Goal: Task Accomplishment & Management: Manage account settings

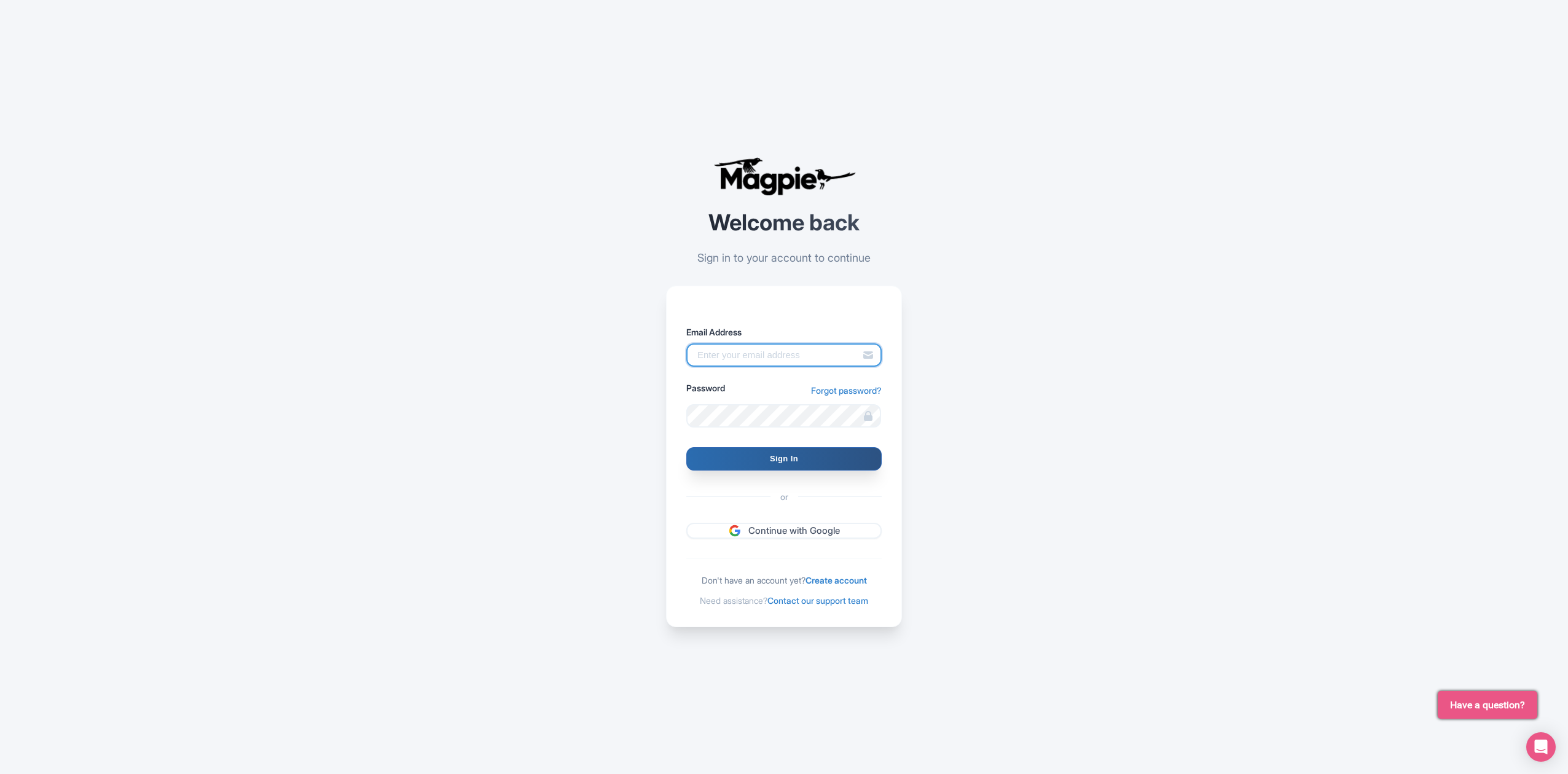
type input "[EMAIL_ADDRESS][DOMAIN_NAME]"
click at [809, 458] on input "Sign In" at bounding box center [784, 458] width 196 height 23
type input "Signing in..."
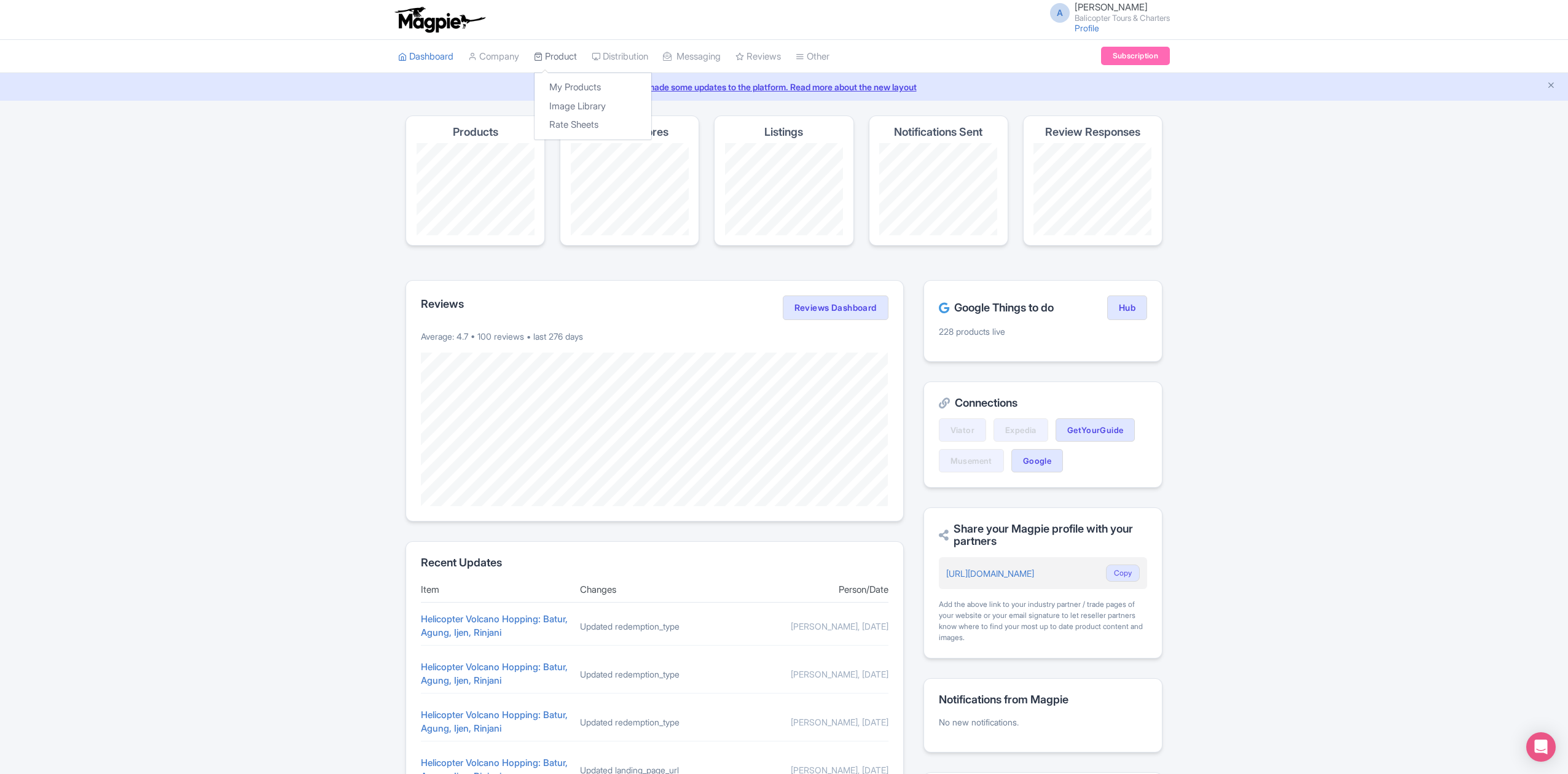
click at [569, 53] on link "Product" at bounding box center [556, 56] width 43 height 34
click at [576, 81] on link "My Products" at bounding box center [592, 88] width 116 height 19
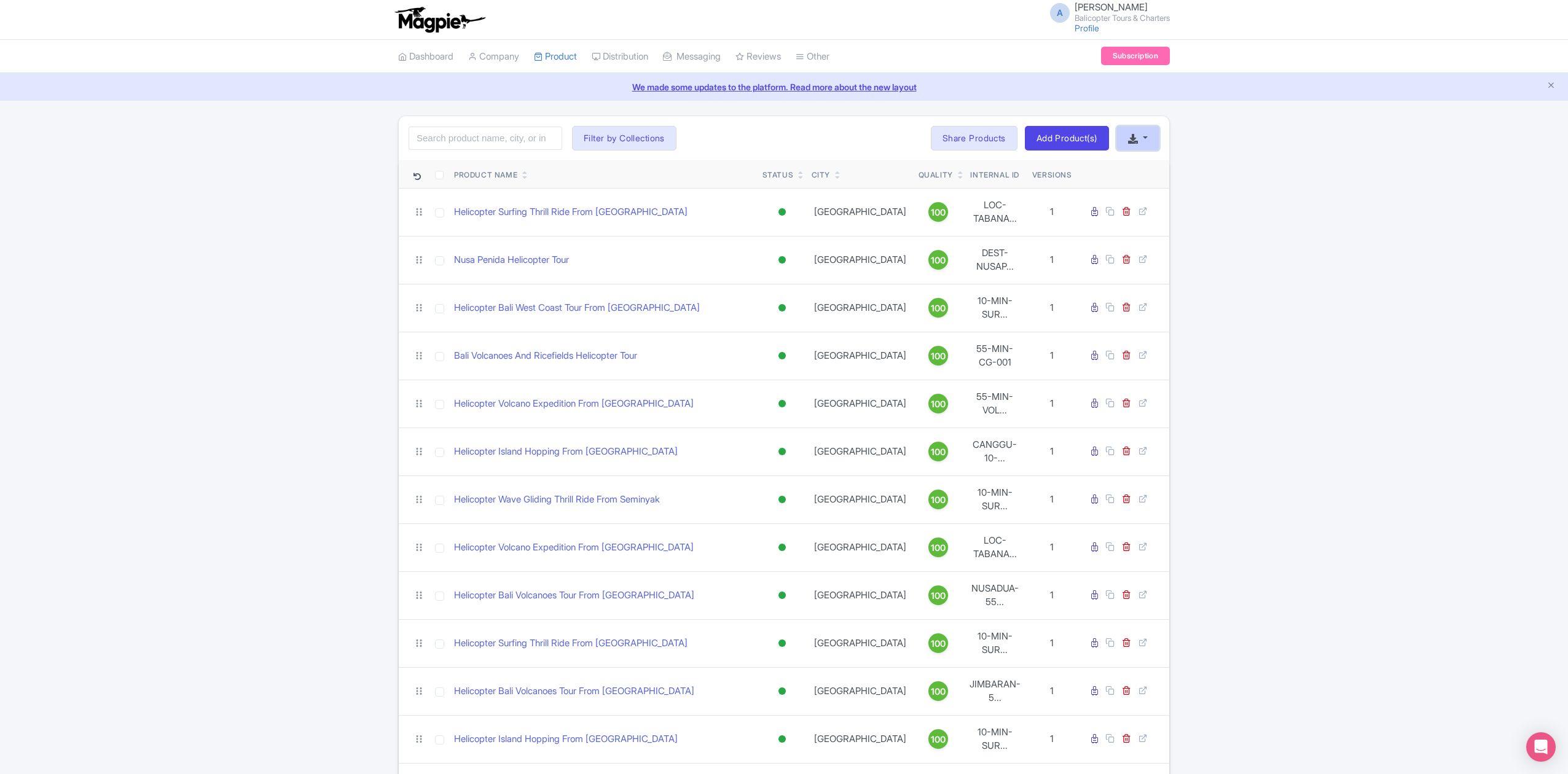
click at [1137, 136] on icon "button" at bounding box center [1132, 138] width 10 height 10
click at [1149, 153] on div "Download Product List" at bounding box center [1178, 166] width 122 height 30
click at [1135, 140] on icon "button" at bounding box center [1132, 138] width 10 height 10
click at [1152, 166] on link "Download Product List" at bounding box center [1177, 166] width 121 height 19
